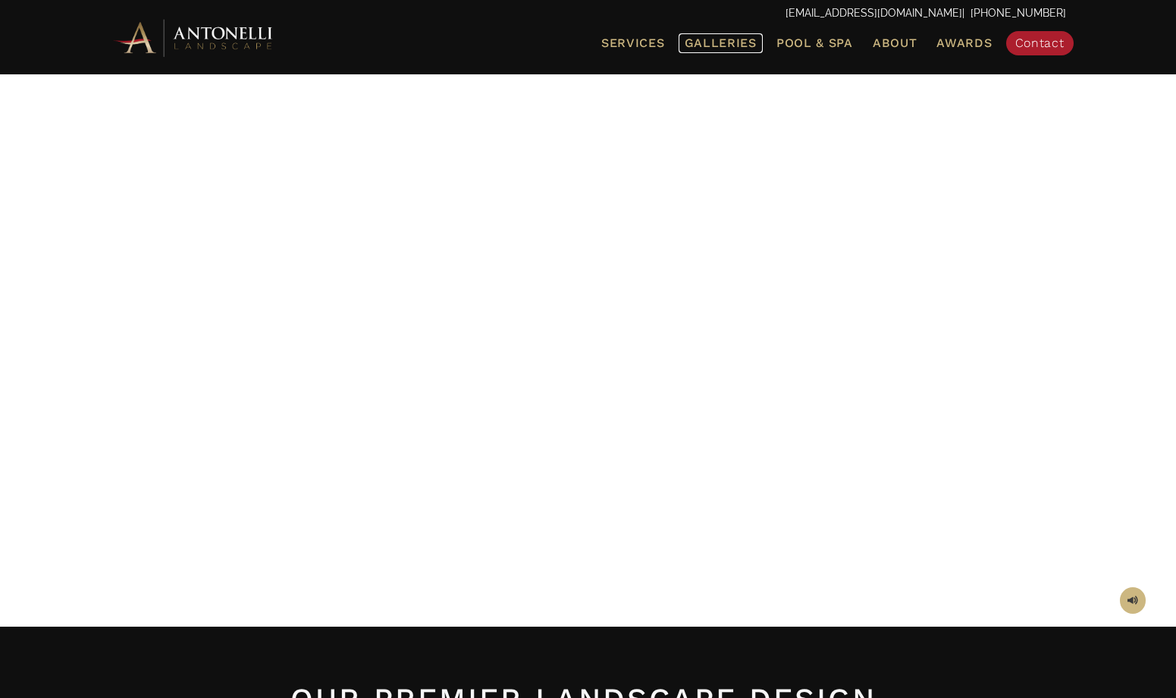
click at [734, 50] on span "Galleries" at bounding box center [721, 43] width 72 height 14
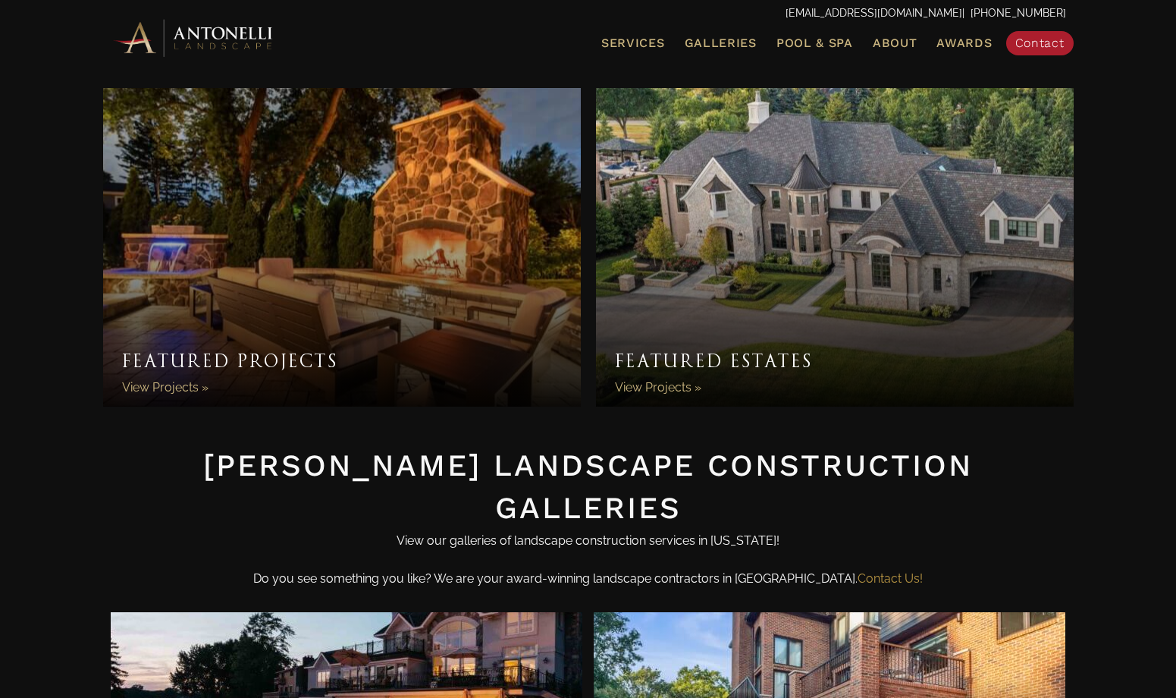
click at [689, 356] on link "Featured Estates" at bounding box center [835, 247] width 478 height 318
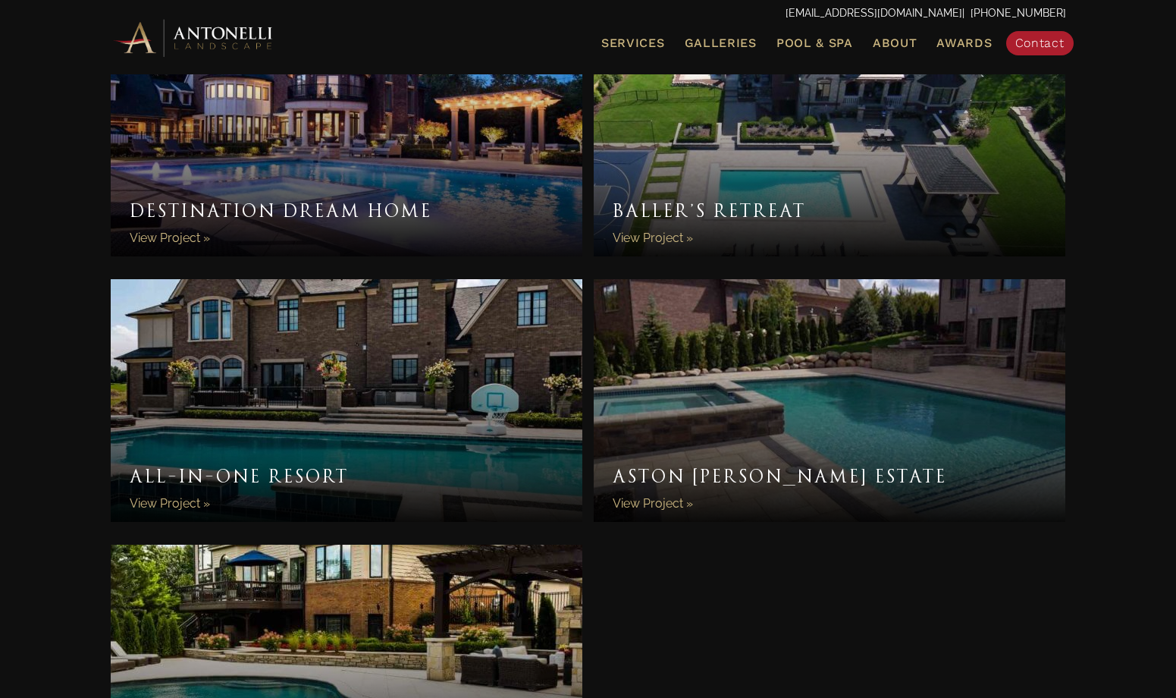
scroll to position [1371, 0]
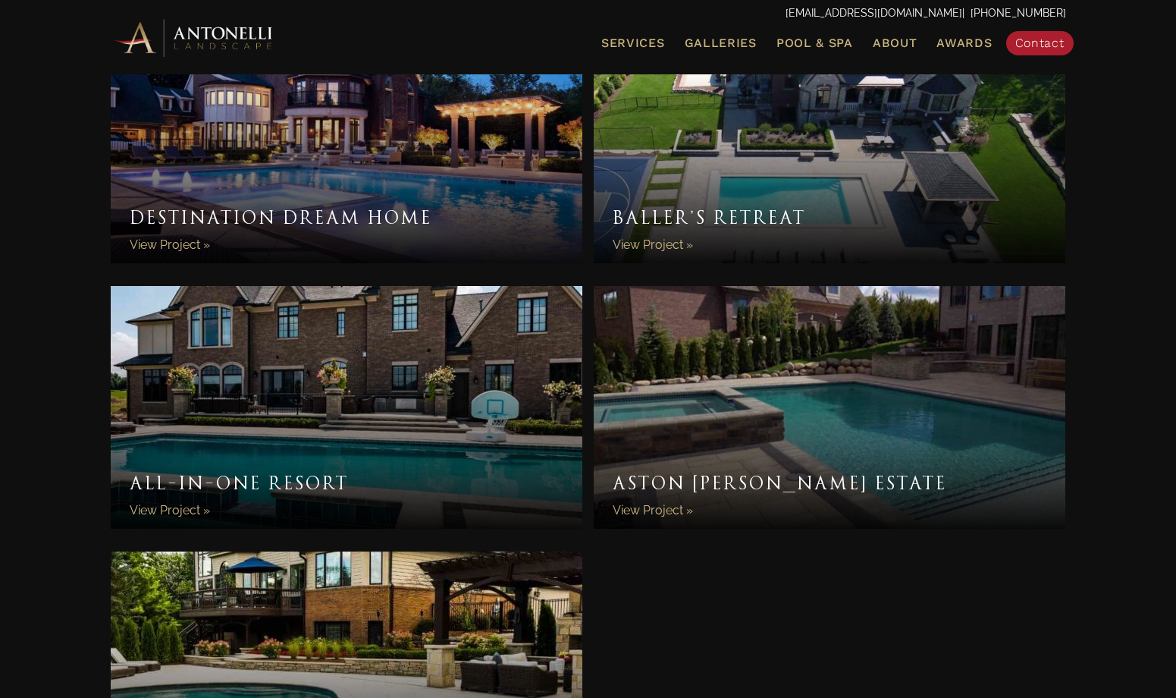
click at [221, 79] on link "Destination Dream Home" at bounding box center [347, 141] width 472 height 243
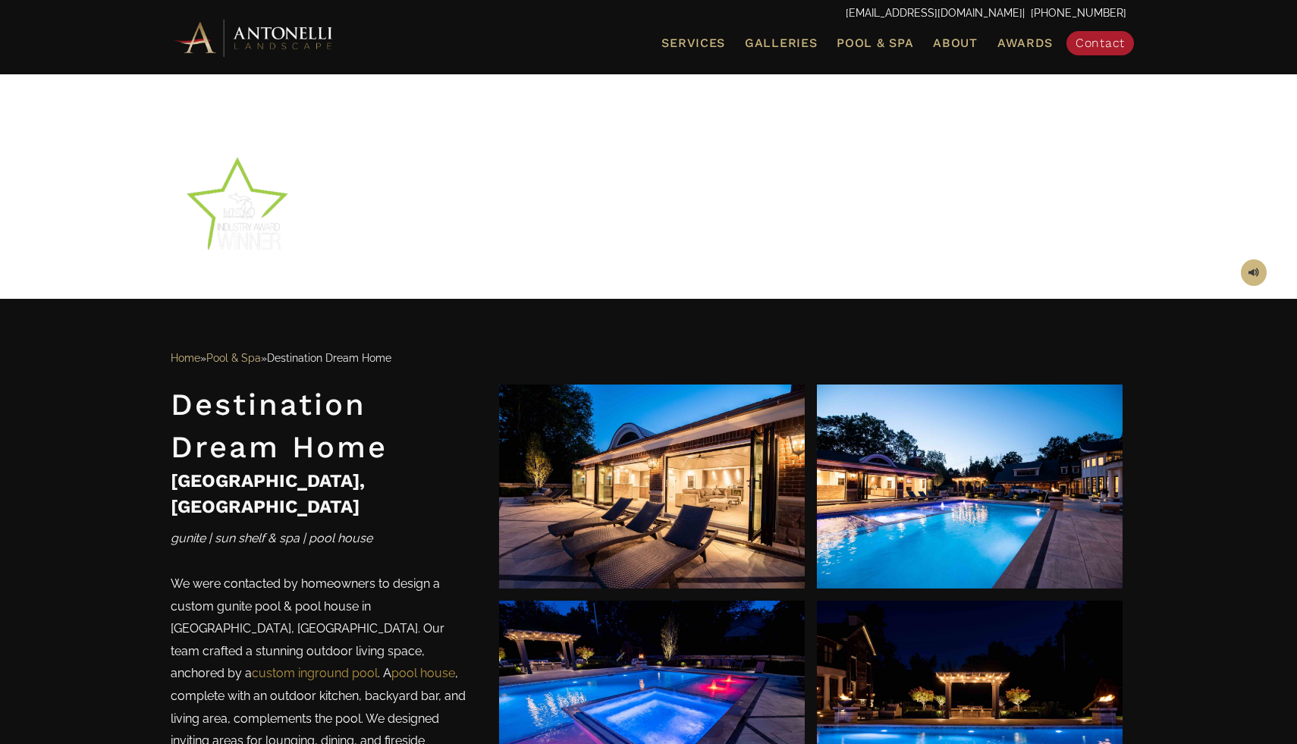
scroll to position [607, 0]
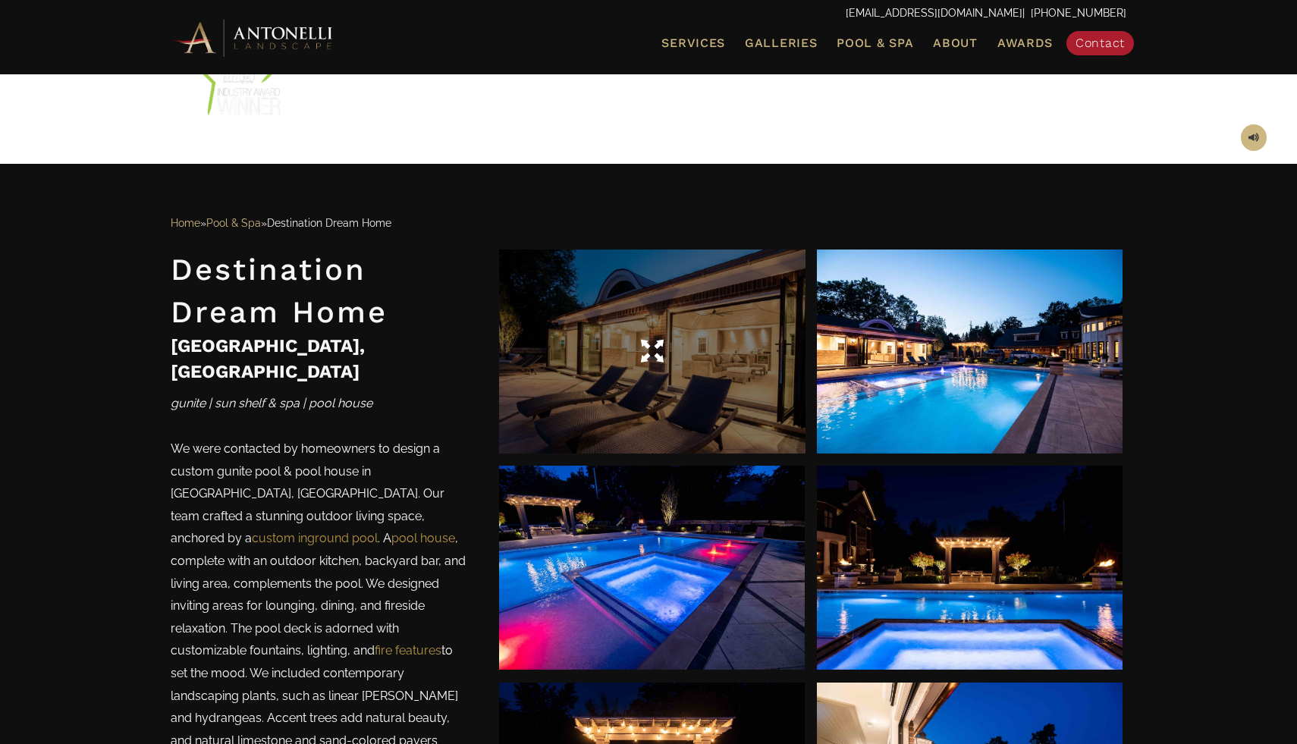
click at [635, 333] on div at bounding box center [652, 352] width 306 height 42
